Goal: Task Accomplishment & Management: Manage account settings

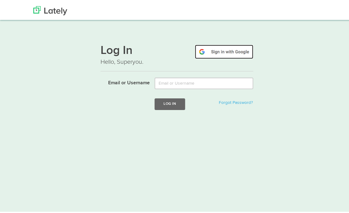
click at [236, 50] on img at bounding box center [224, 50] width 58 height 14
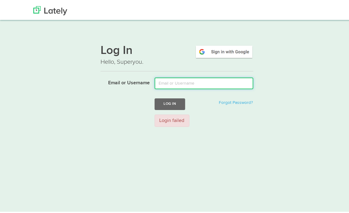
click at [207, 82] on input "Email or Username" at bounding box center [204, 82] width 99 height 12
type input "roderickvaquilar@gmail.com"
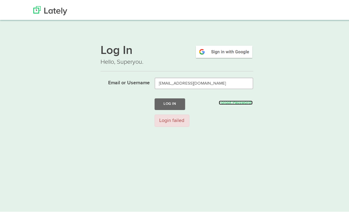
click at [225, 100] on link "Forgot Password?" at bounding box center [236, 101] width 34 height 4
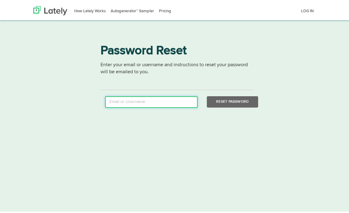
click at [177, 99] on input "email" at bounding box center [151, 100] width 93 height 12
type input "roderickvaquilar@gmail.com"
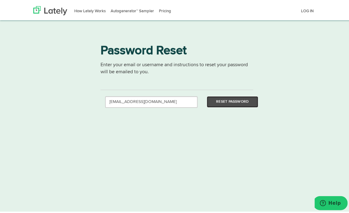
click at [225, 100] on button "Reset Password" at bounding box center [232, 99] width 51 height 11
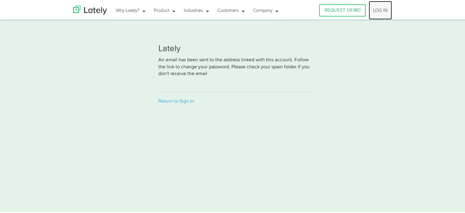
click at [349, 7] on link "LOG IN" at bounding box center [380, 9] width 23 height 19
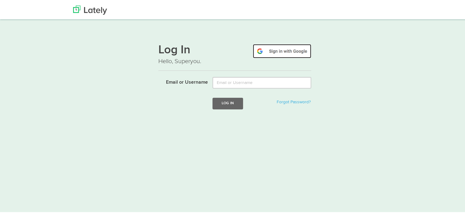
click at [287, 51] on img at bounding box center [282, 50] width 58 height 14
